Goal: Task Accomplishment & Management: Use online tool/utility

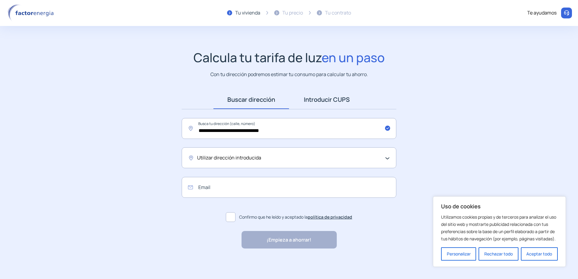
click at [326, 101] on link "Introducir CUPS" at bounding box center [327, 99] width 76 height 19
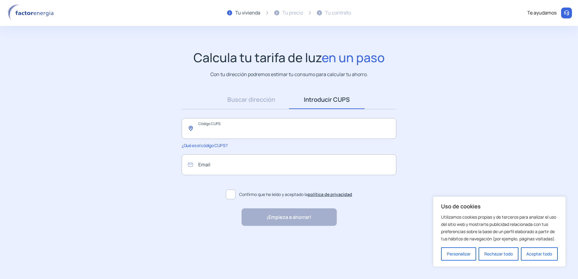
click at [284, 129] on input "text" at bounding box center [289, 128] width 215 height 21
type input "**"
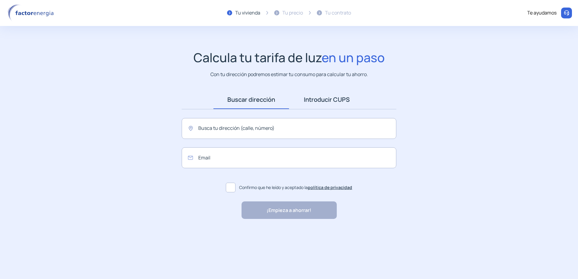
click at [324, 98] on link "Introducir CUPS" at bounding box center [327, 99] width 76 height 19
